Goal: Task Accomplishment & Management: Manage account settings

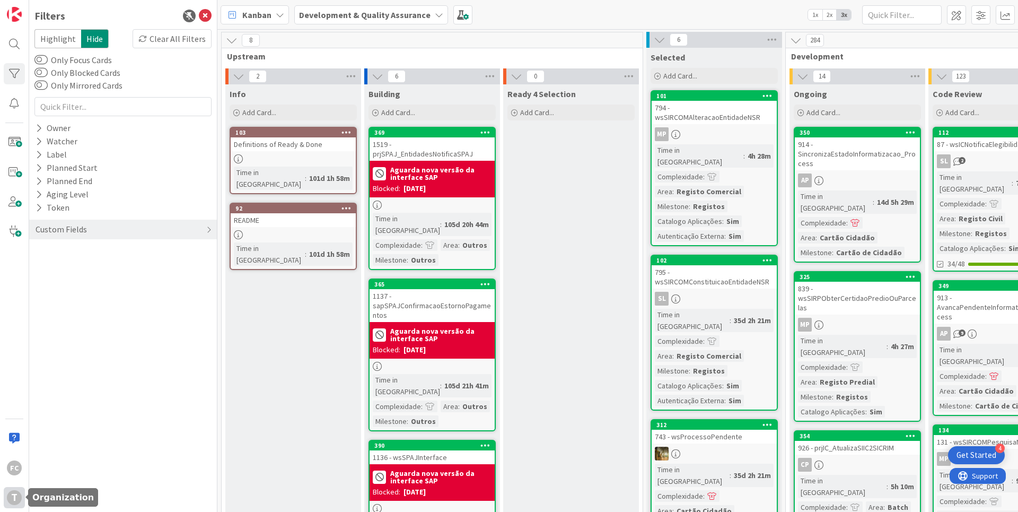
click at [17, 500] on div "T" at bounding box center [14, 497] width 15 height 15
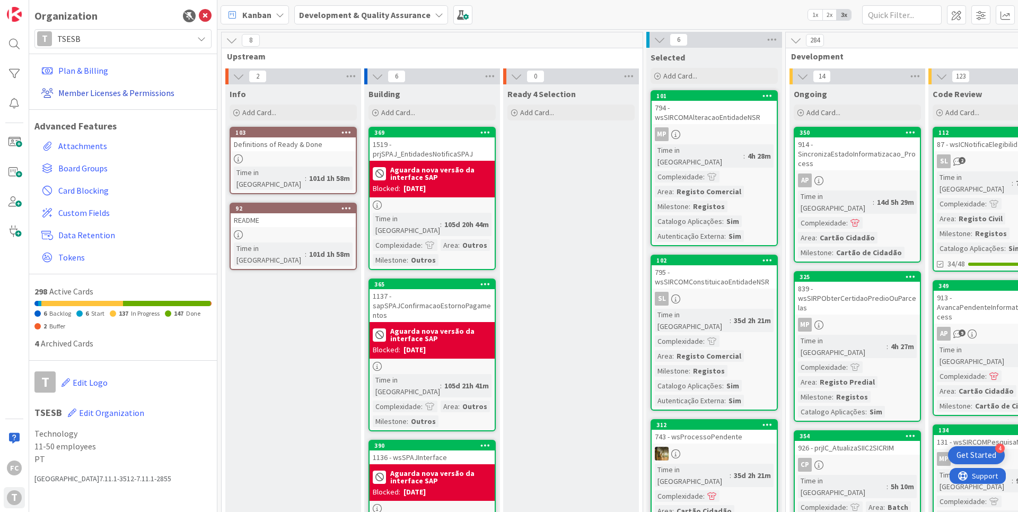
click at [97, 89] on link "Member Licenses & Permissions" at bounding box center [124, 92] width 174 height 19
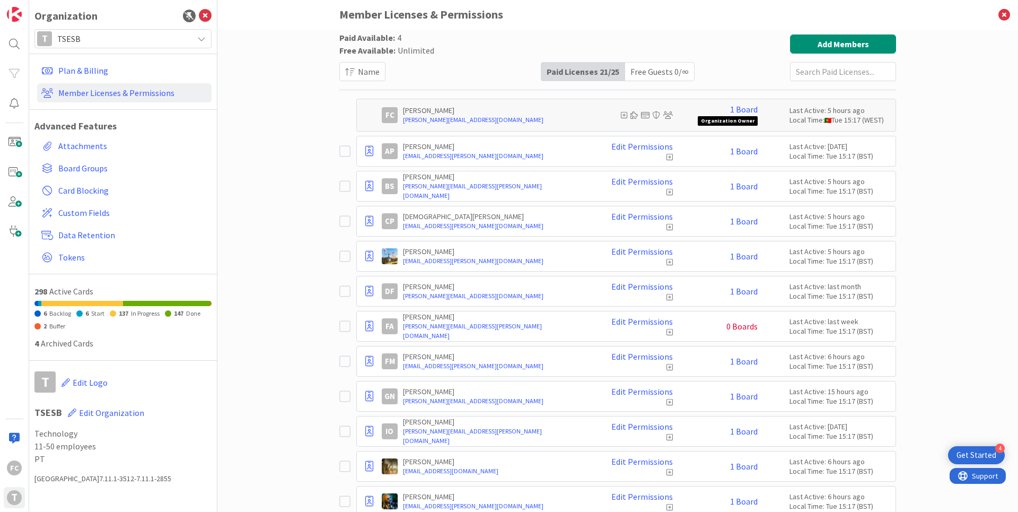
click at [342, 326] on icon at bounding box center [344, 326] width 11 height 13
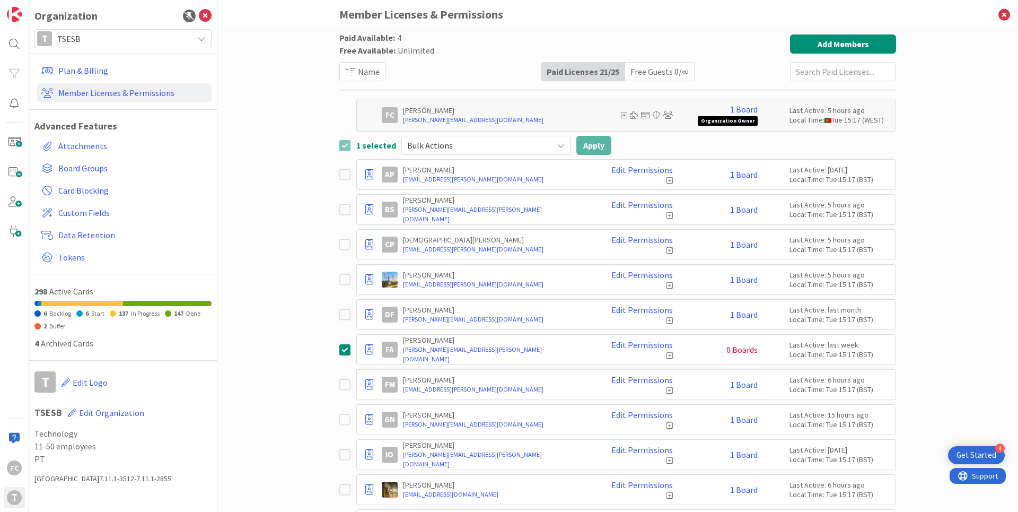
click at [464, 146] on span "Bulk Actions" at bounding box center [477, 145] width 140 height 15
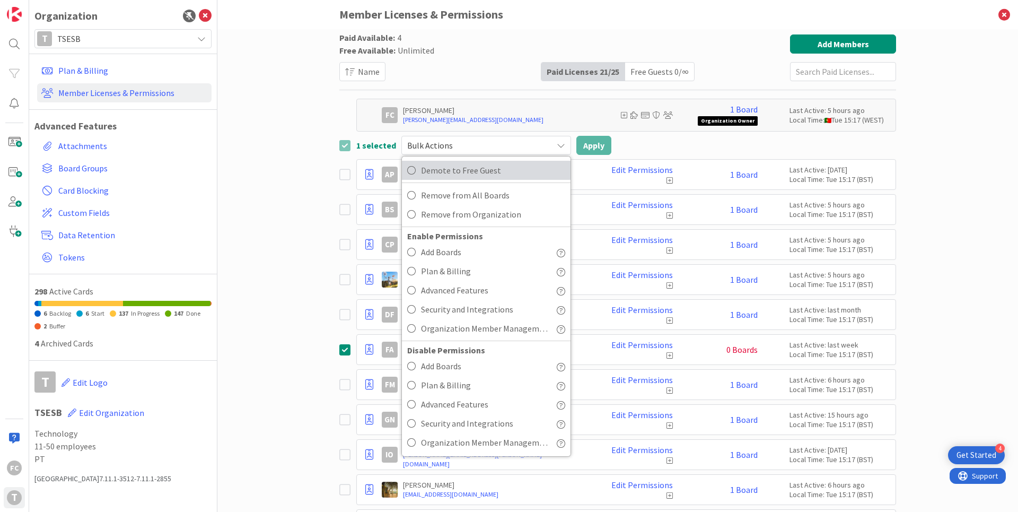
click at [474, 172] on span "Demote to Free Guest" at bounding box center [493, 170] width 144 height 16
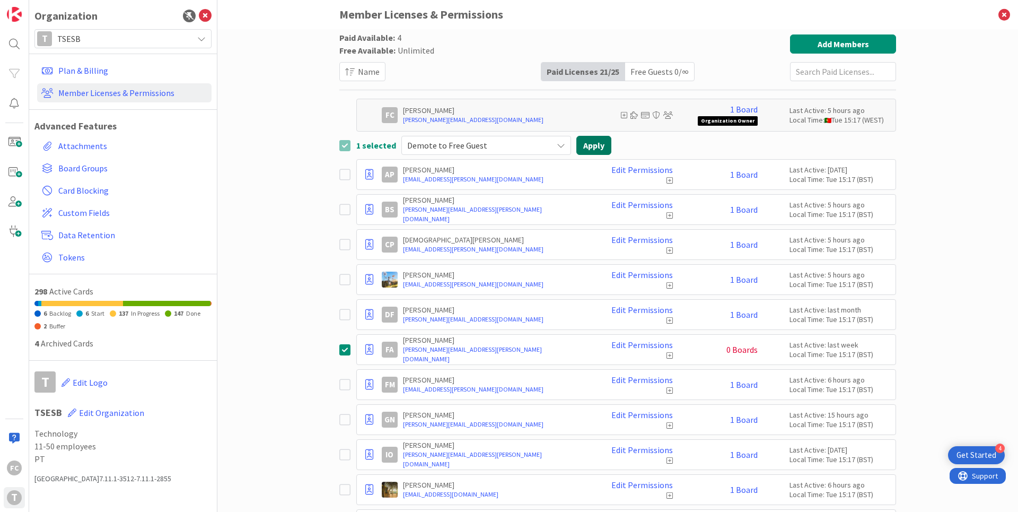
click at [590, 147] on button "Apply" at bounding box center [593, 145] width 35 height 19
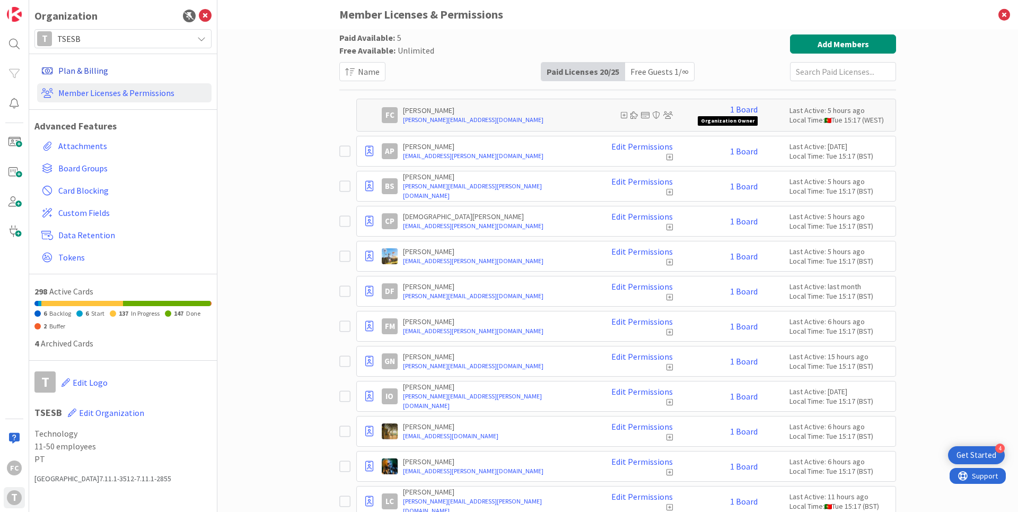
click at [95, 74] on link "Plan & Billing" at bounding box center [124, 70] width 174 height 19
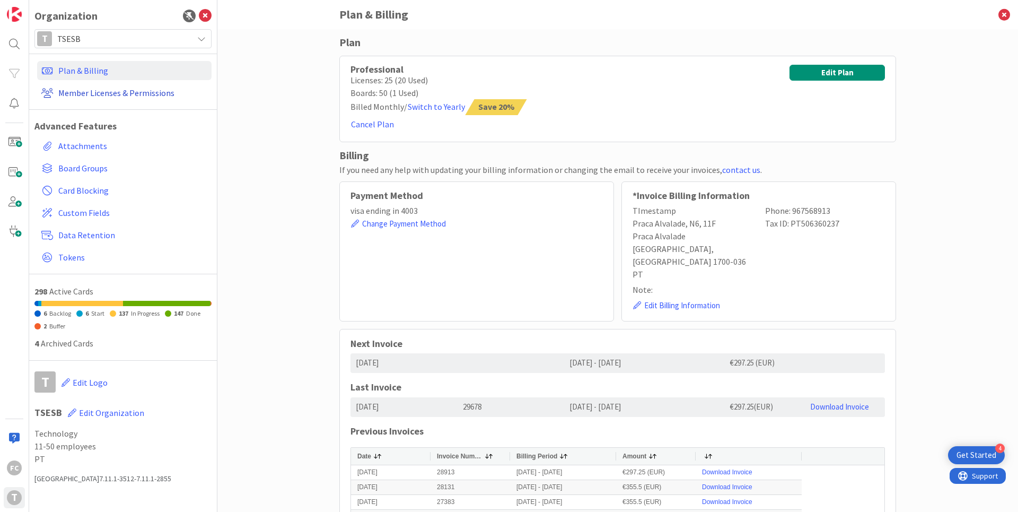
click at [134, 91] on link "Member Licenses & Permissions" at bounding box center [124, 92] width 174 height 19
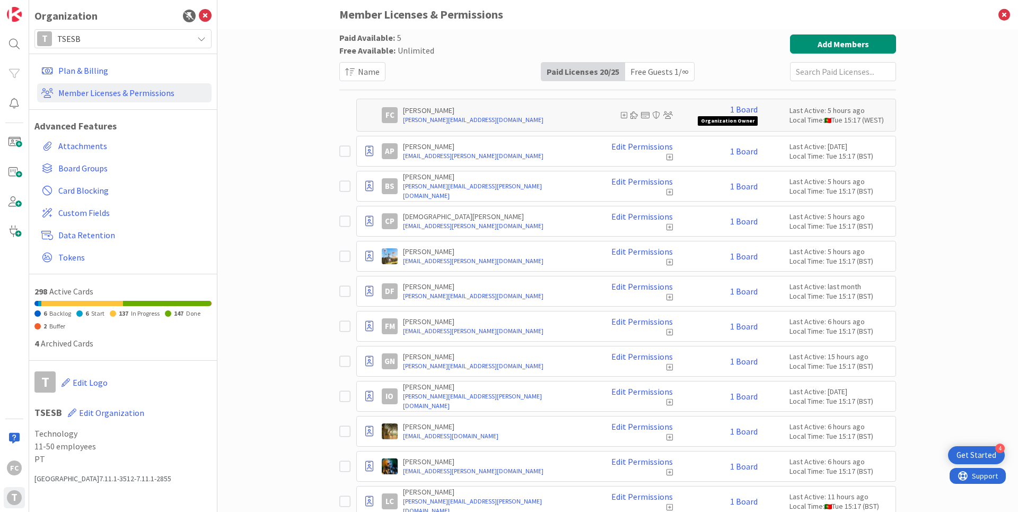
click at [656, 73] on div "Free Guests 1 / ∞" at bounding box center [659, 72] width 69 height 18
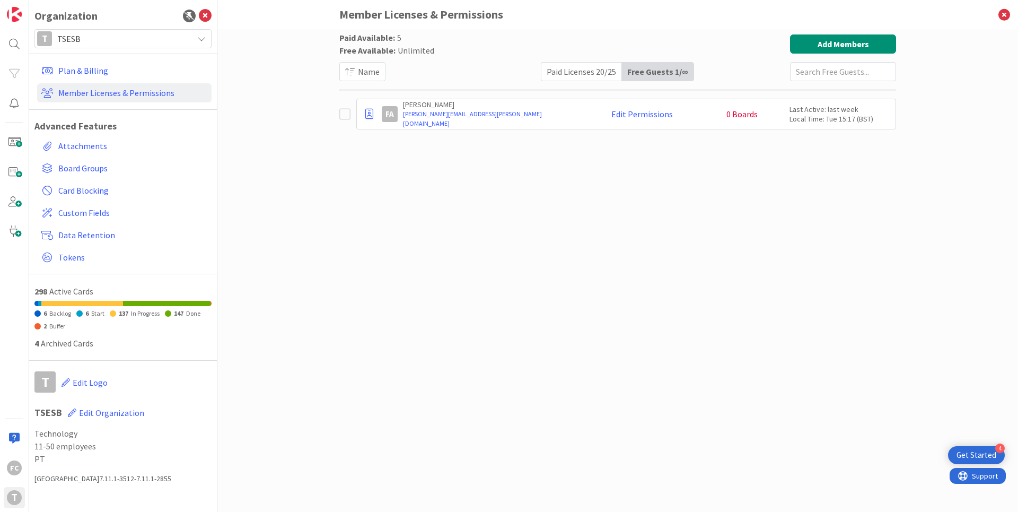
click at [342, 115] on icon at bounding box center [344, 114] width 11 height 13
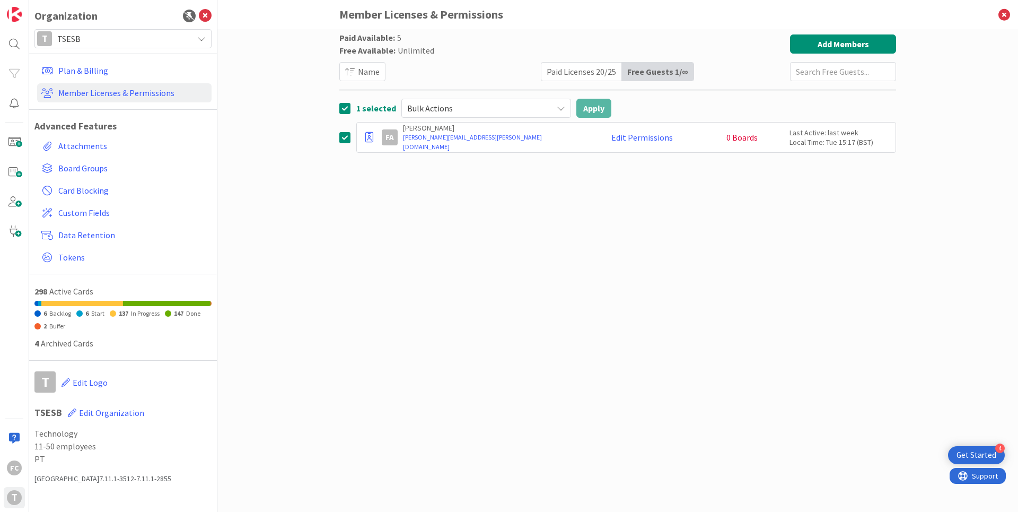
click at [476, 103] on span "Bulk Actions" at bounding box center [477, 108] width 140 height 15
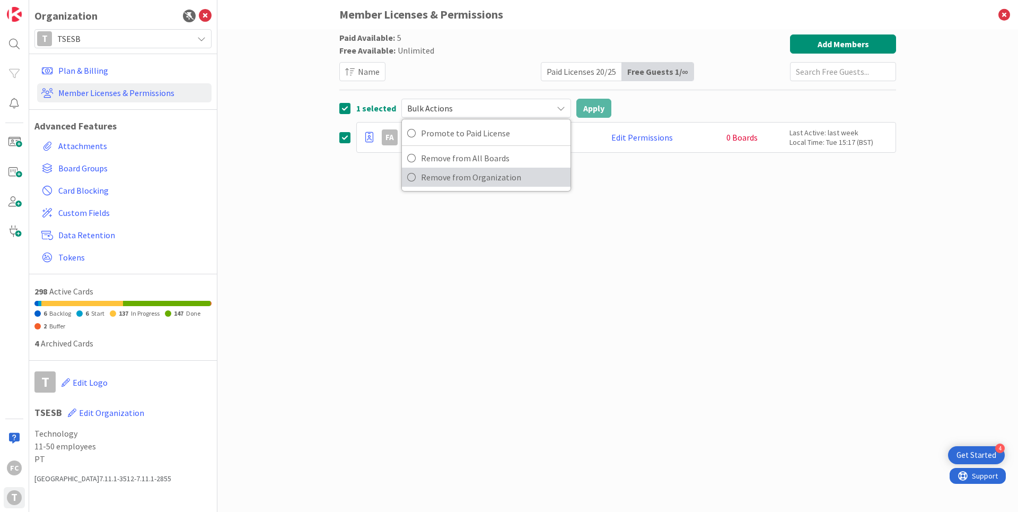
click at [468, 174] on span "Remove from Organization" at bounding box center [493, 177] width 144 height 16
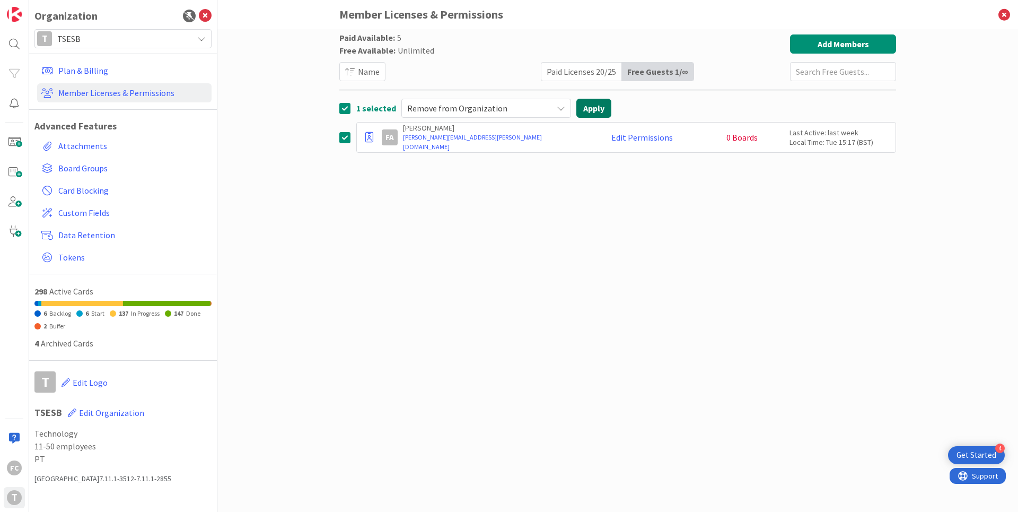
click at [583, 112] on button "Apply" at bounding box center [593, 108] width 35 height 19
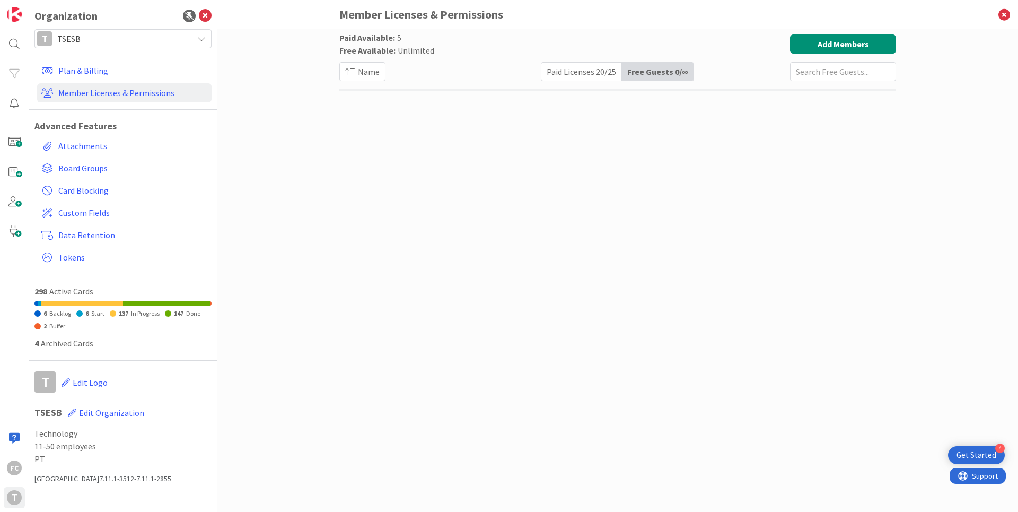
click at [572, 72] on div "Paid Licenses 20 / 25" at bounding box center [581, 72] width 81 height 18
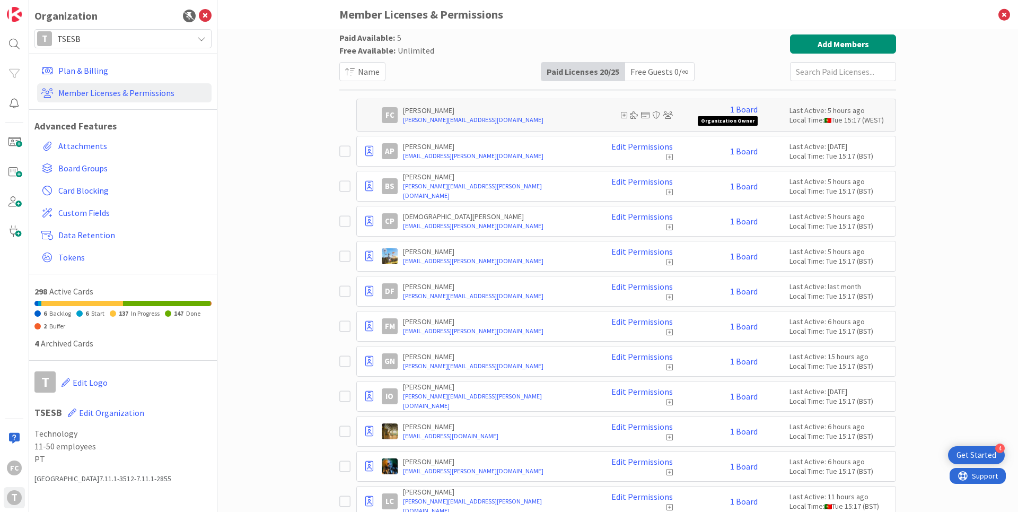
click at [347, 395] on icon at bounding box center [344, 396] width 11 height 13
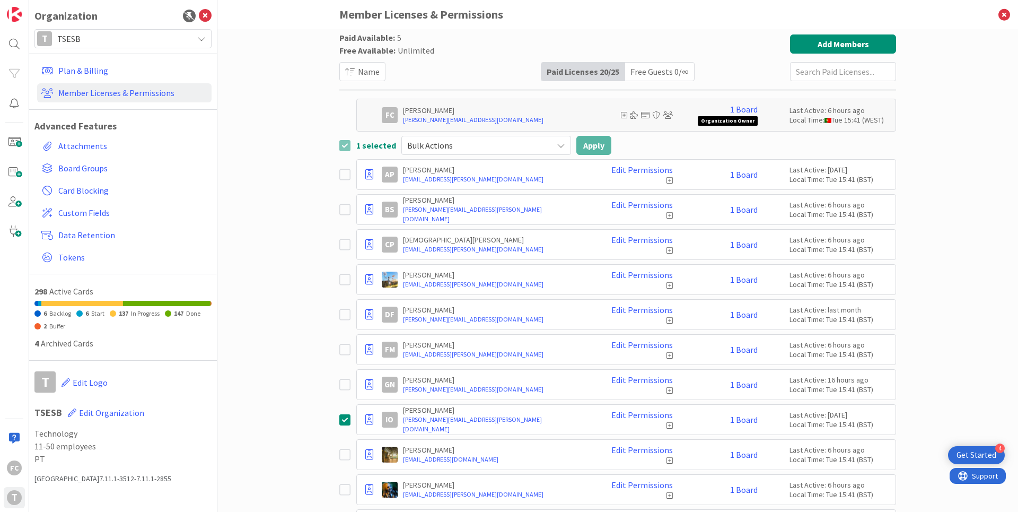
click at [480, 144] on span "Bulk Actions" at bounding box center [477, 145] width 140 height 15
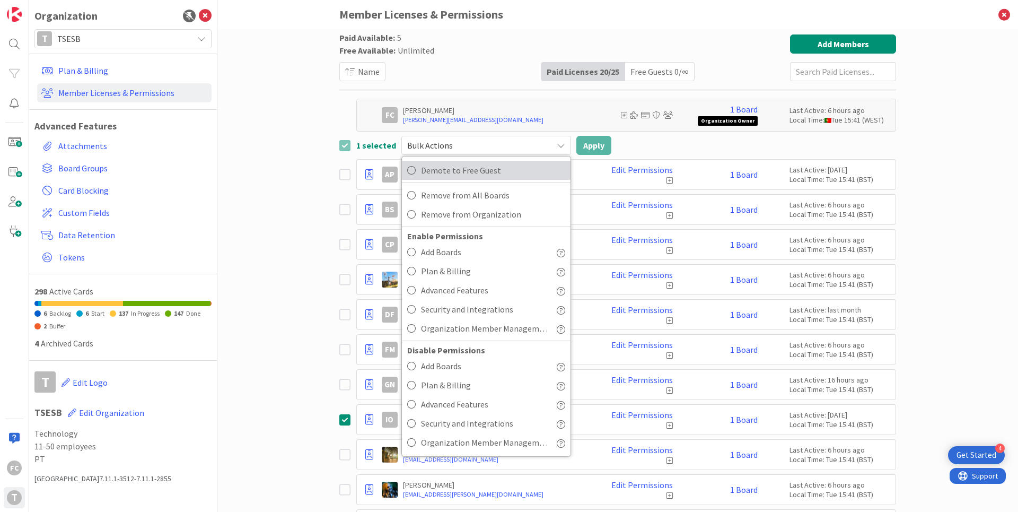
click at [465, 171] on span "Demote to Free Guest" at bounding box center [493, 170] width 144 height 16
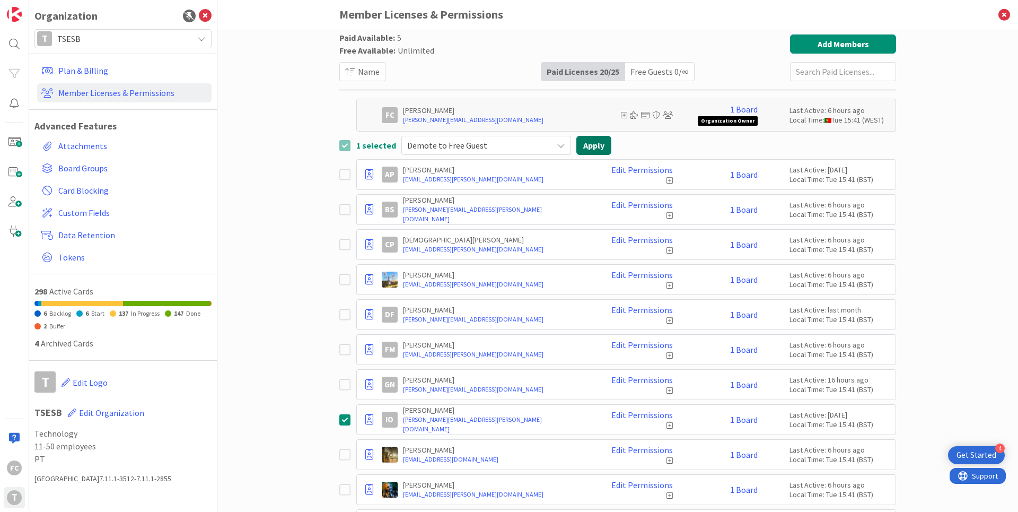
click at [591, 148] on button "Apply" at bounding box center [593, 145] width 35 height 19
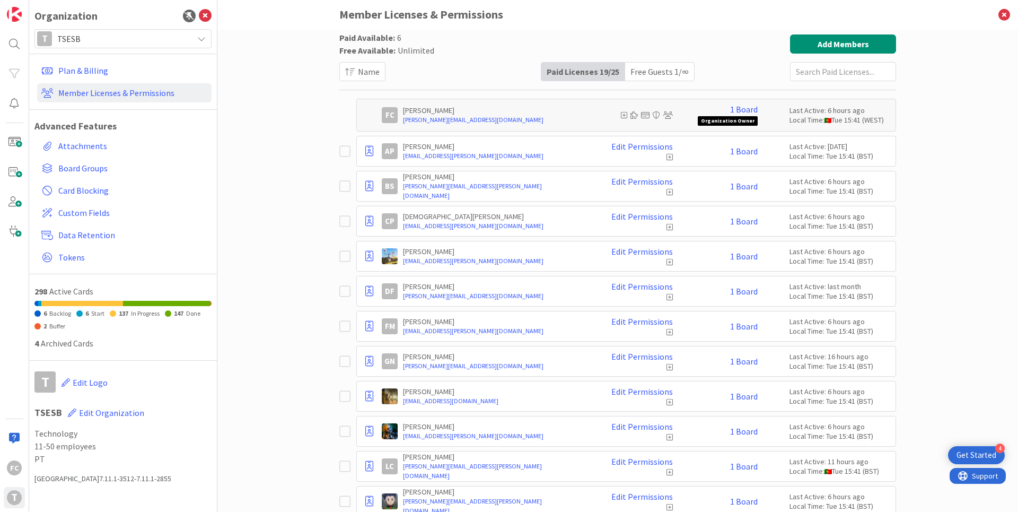
click at [645, 72] on div "Free Guests 1 / ∞" at bounding box center [659, 72] width 69 height 18
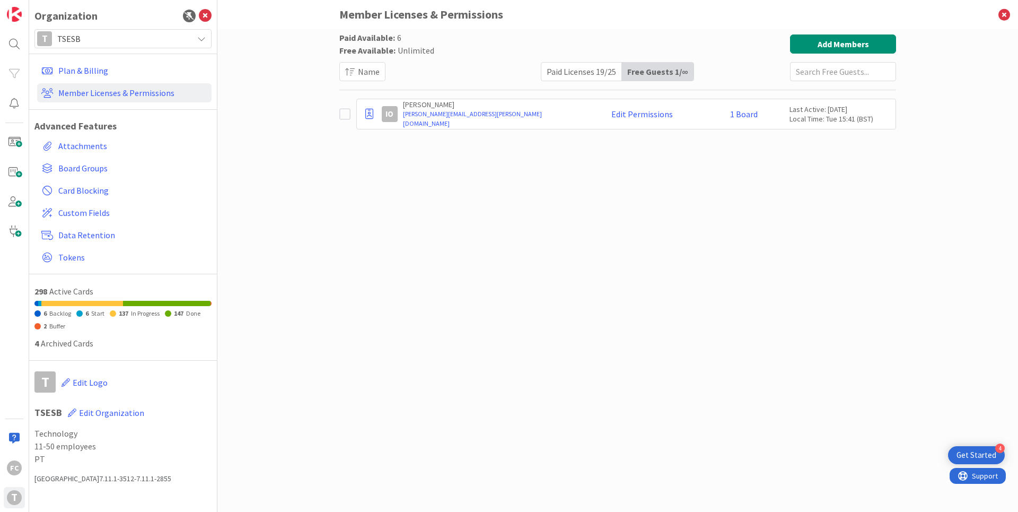
click at [347, 115] on icon at bounding box center [344, 114] width 11 height 13
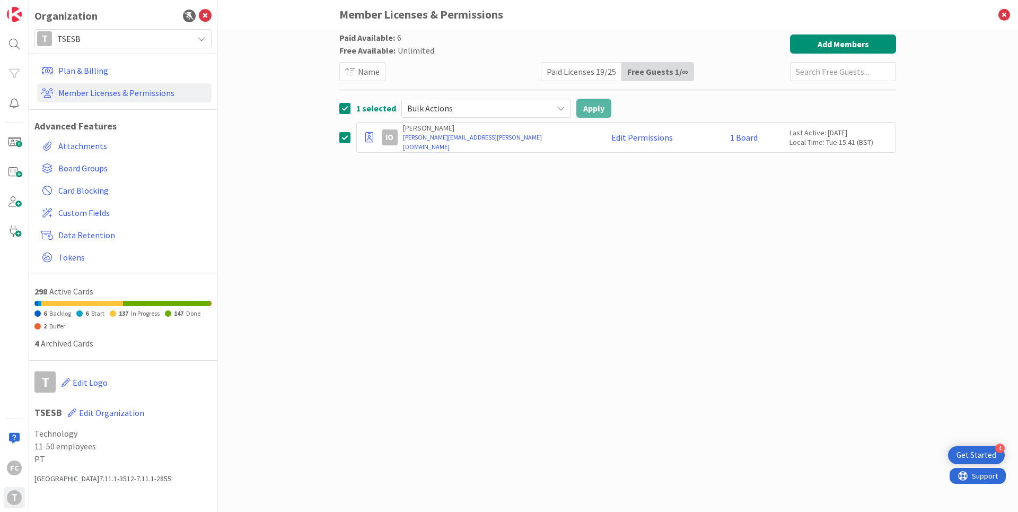
click at [528, 112] on span "Bulk Actions" at bounding box center [477, 108] width 140 height 15
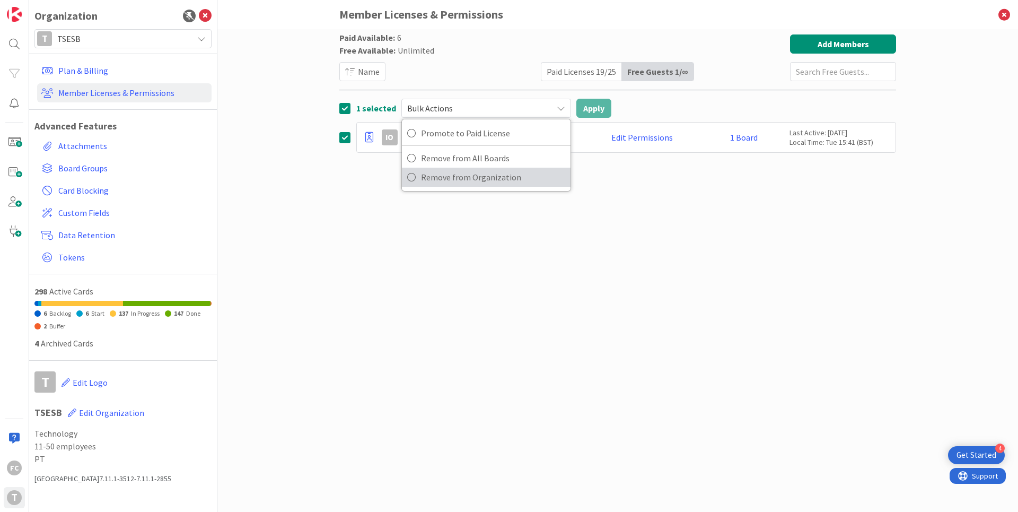
drag, startPoint x: 479, startPoint y: 177, endPoint x: 575, endPoint y: 118, distance: 112.1
click at [479, 176] on span "Remove from Organization" at bounding box center [493, 177] width 144 height 16
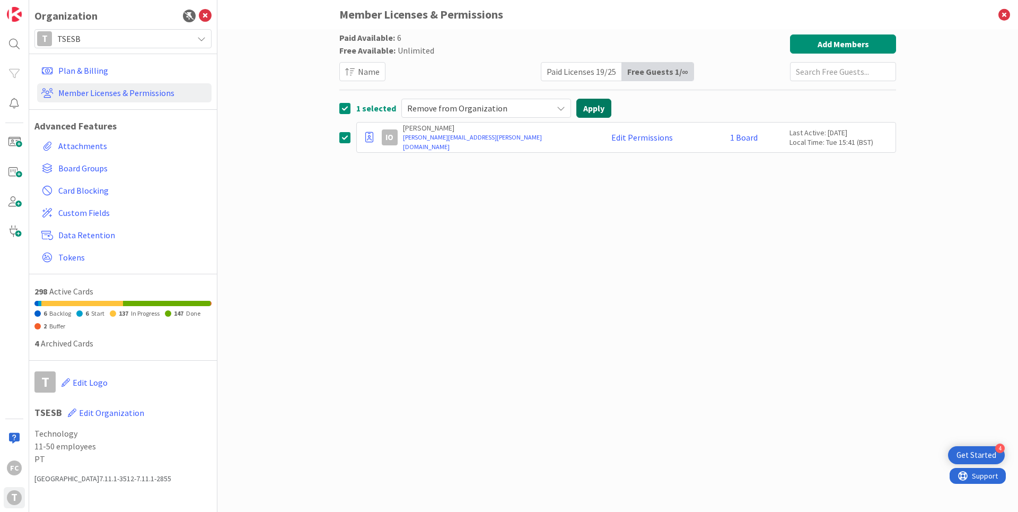
click at [592, 105] on button "Apply" at bounding box center [593, 108] width 35 height 19
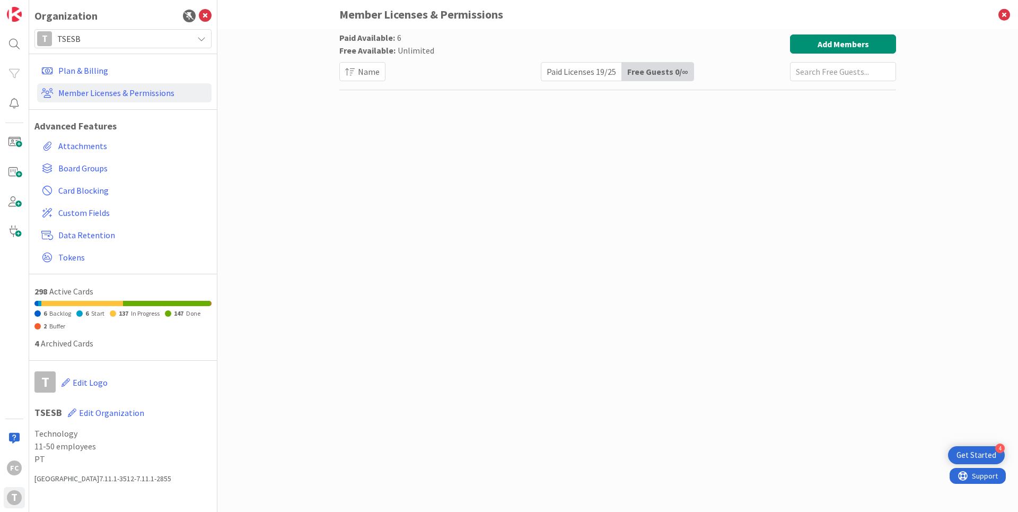
click at [587, 68] on div "Paid Licenses 19 / 25" at bounding box center [581, 72] width 81 height 18
